Goal: Find contact information: Find contact information

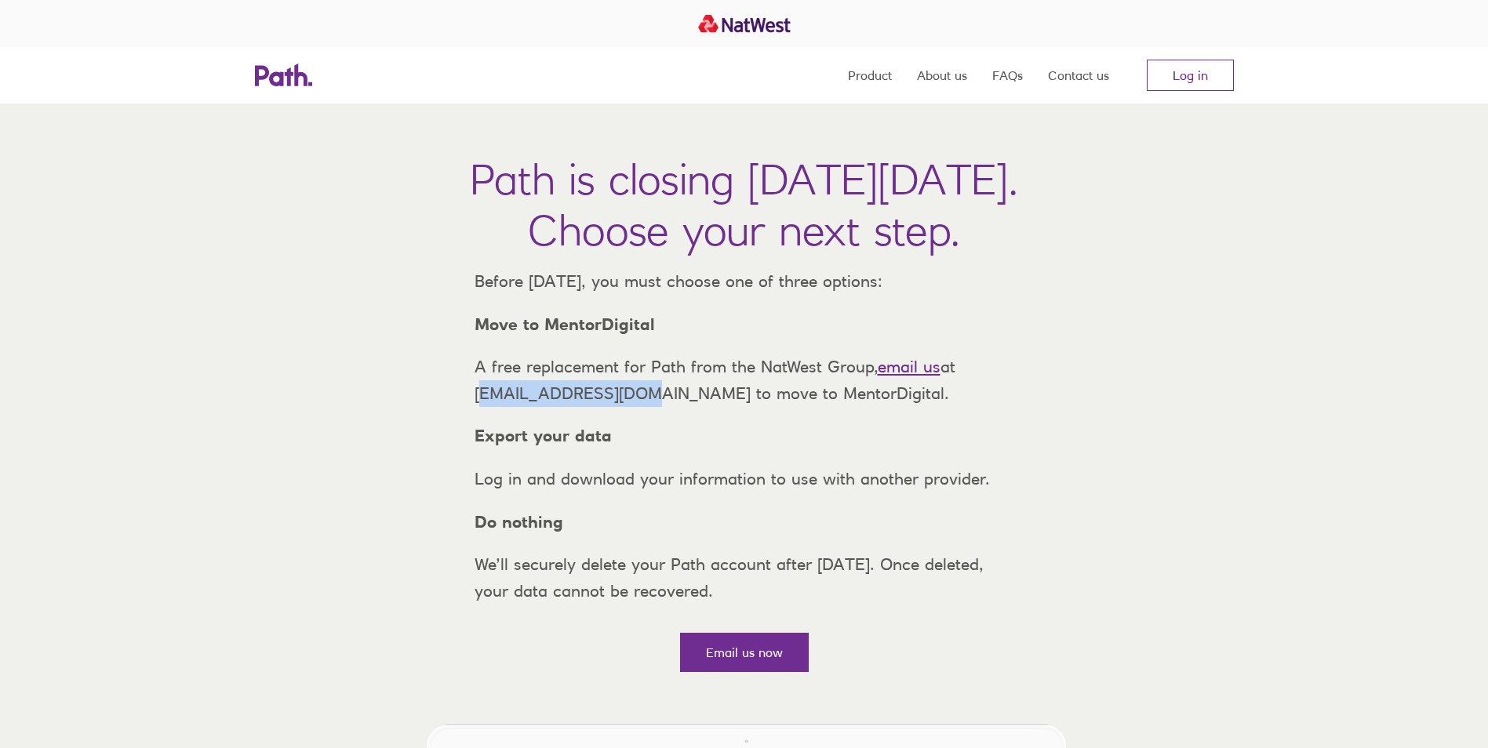
drag, startPoint x: 475, startPoint y: 424, endPoint x: 620, endPoint y: 424, distance: 145.1
click at [620, 406] on p "A free replacement for Path from the NatWest Group, email us at support@path.co…" at bounding box center [744, 380] width 565 height 53
copy p "[EMAIL_ADDRESS][DOMAIN_NAME]"
drag, startPoint x: 547, startPoint y: 354, endPoint x: 651, endPoint y: 353, distance: 103.5
click at [651, 338] on p "Move to MentorDigital" at bounding box center [744, 324] width 565 height 27
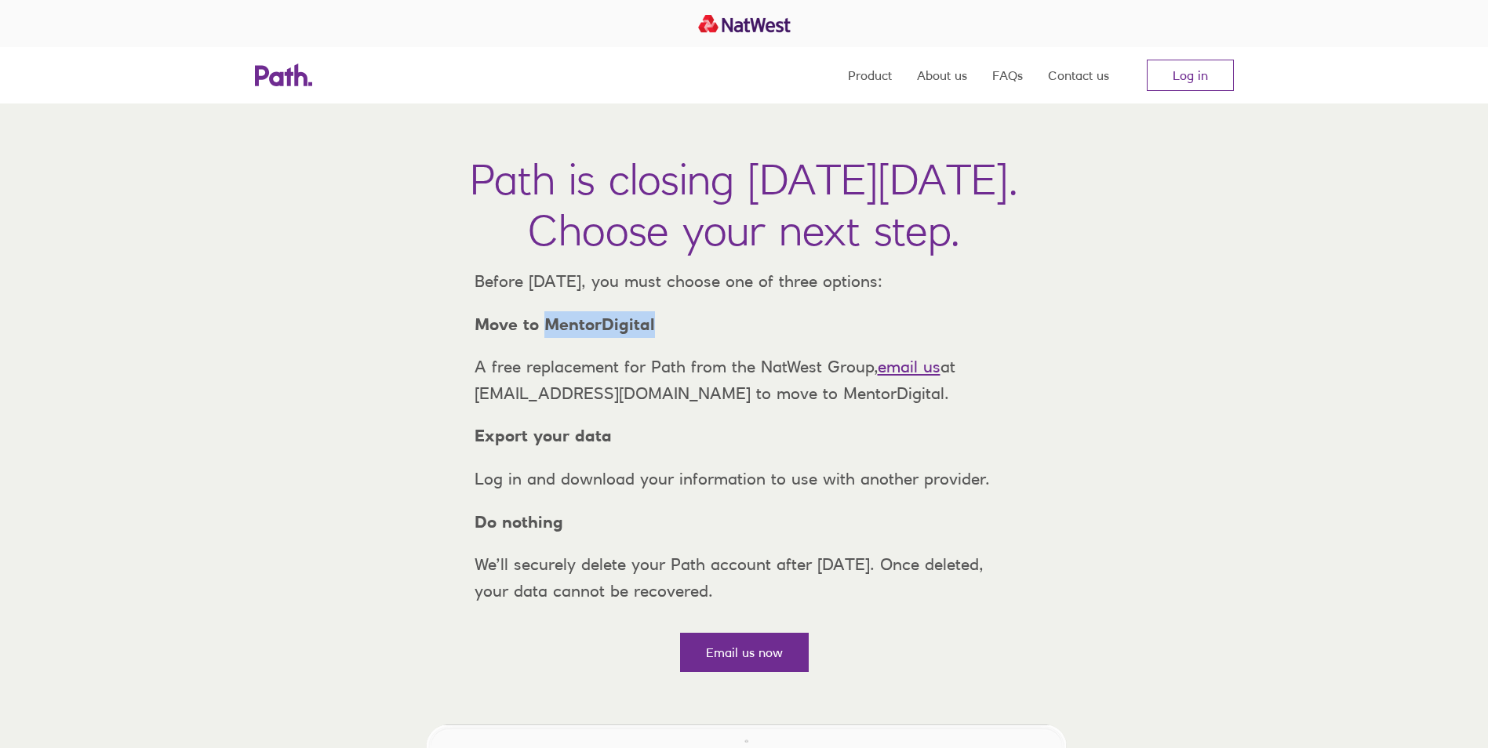
copy strong "MentorDigital"
